Goal: Entertainment & Leisure: Consume media (video, audio)

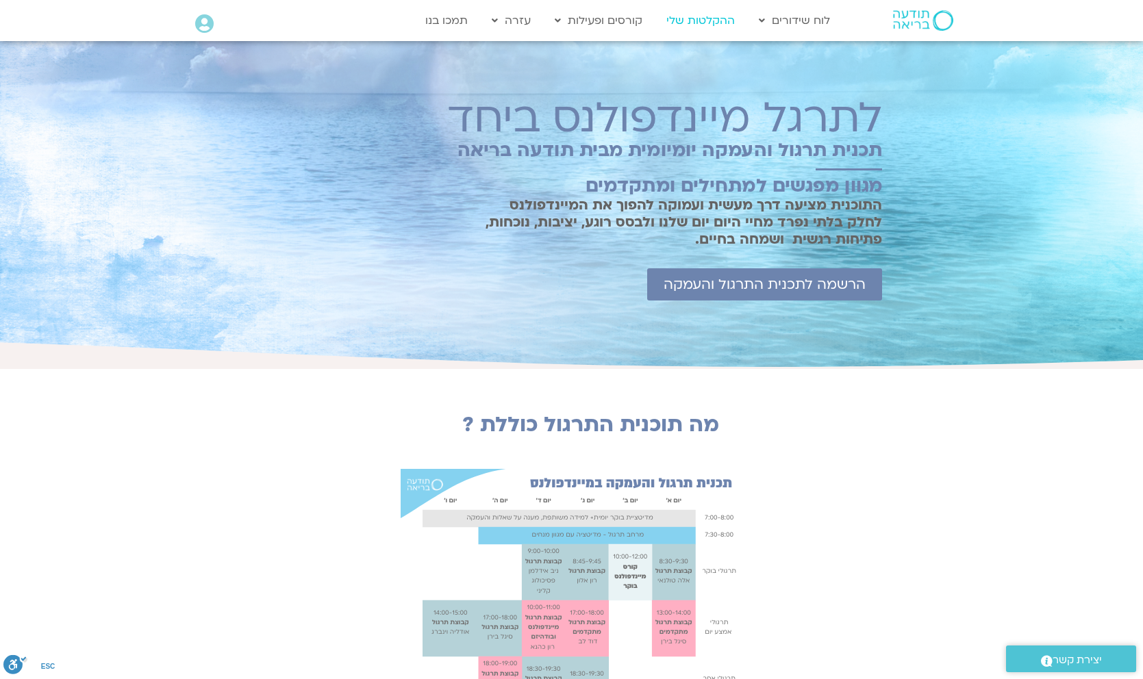
click at [701, 20] on link "ההקלטות שלי" at bounding box center [700, 21] width 82 height 26
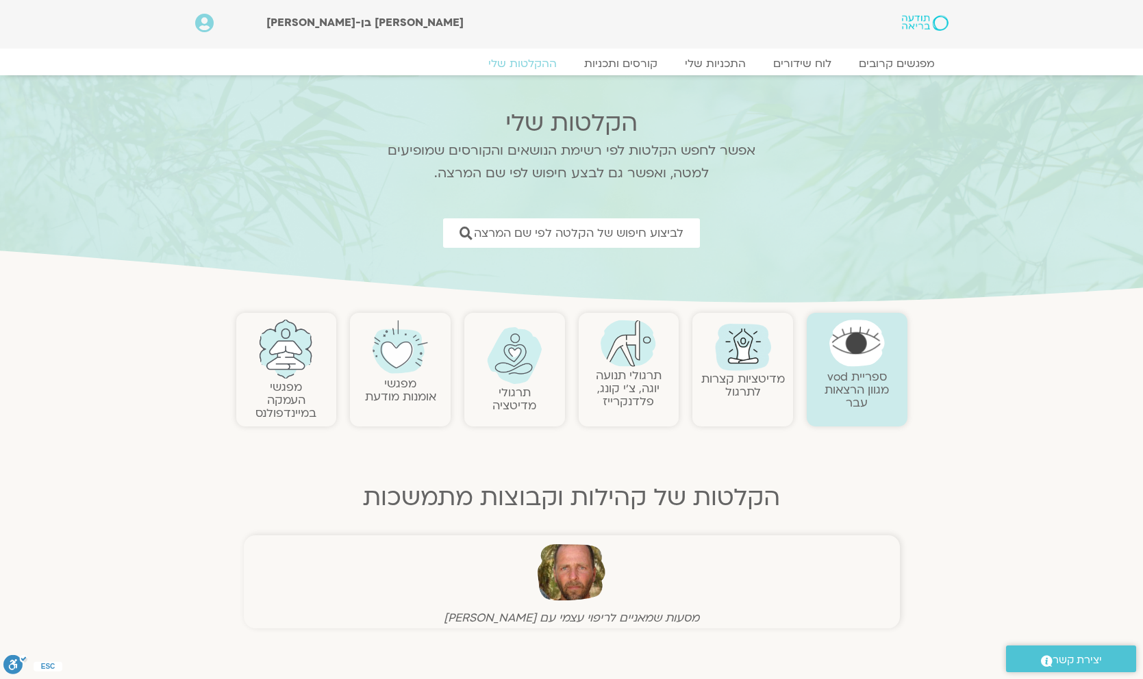
scroll to position [1, 0]
click at [522, 359] on img at bounding box center [514, 354] width 55 height 57
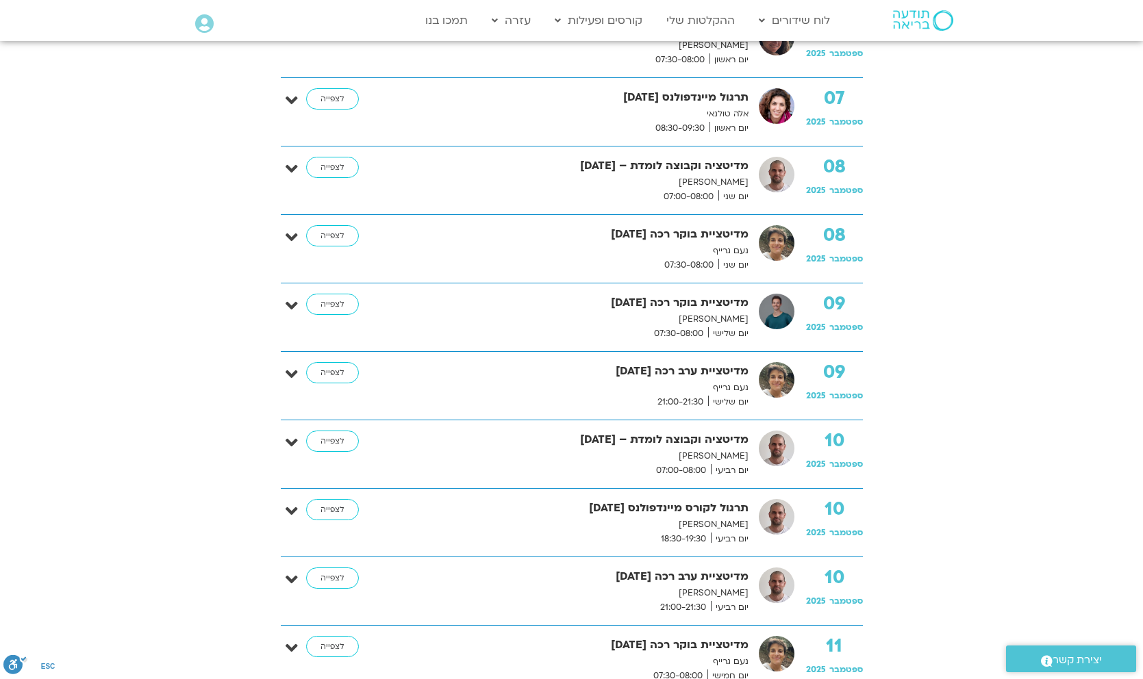
scroll to position [1352, 0]
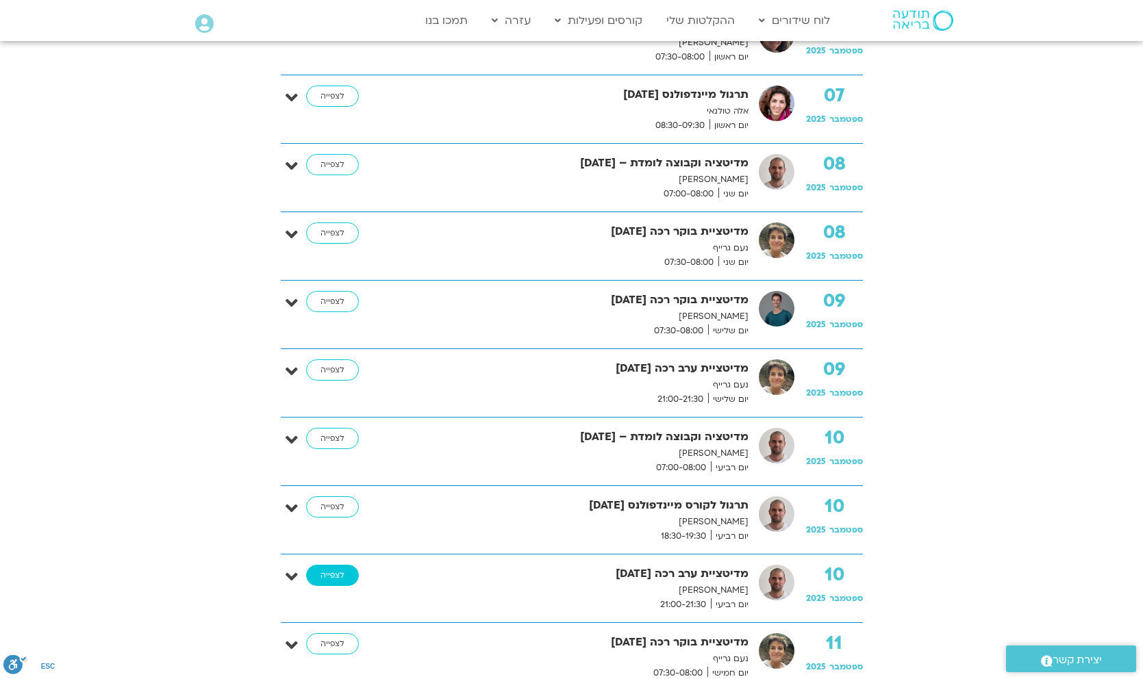
click at [338, 576] on link "לצפייה" at bounding box center [332, 576] width 53 height 22
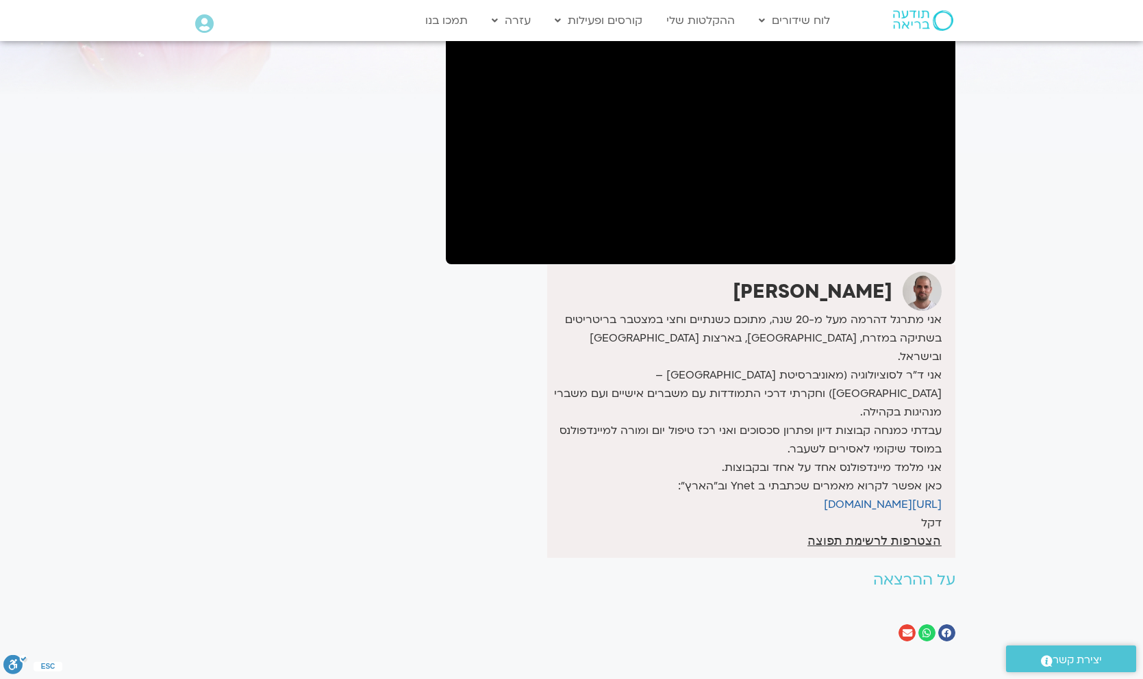
scroll to position [160, 0]
